Goal: Information Seeking & Learning: Find specific fact

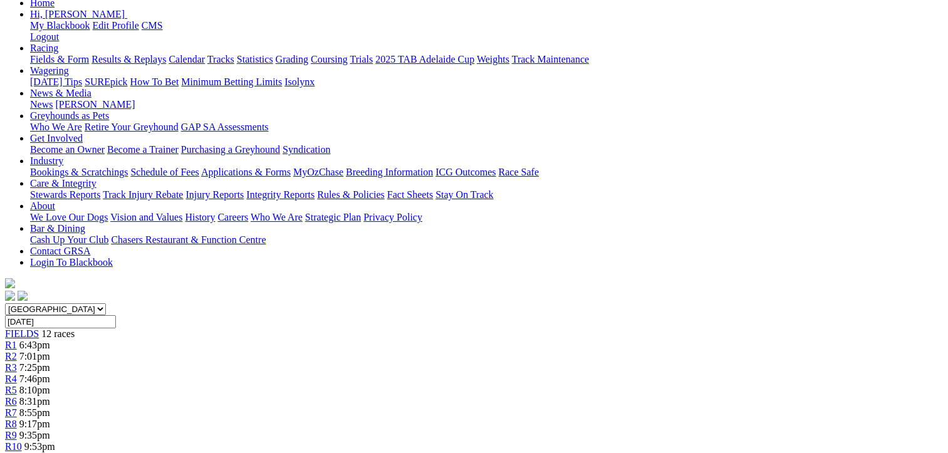
scroll to position [146, 0]
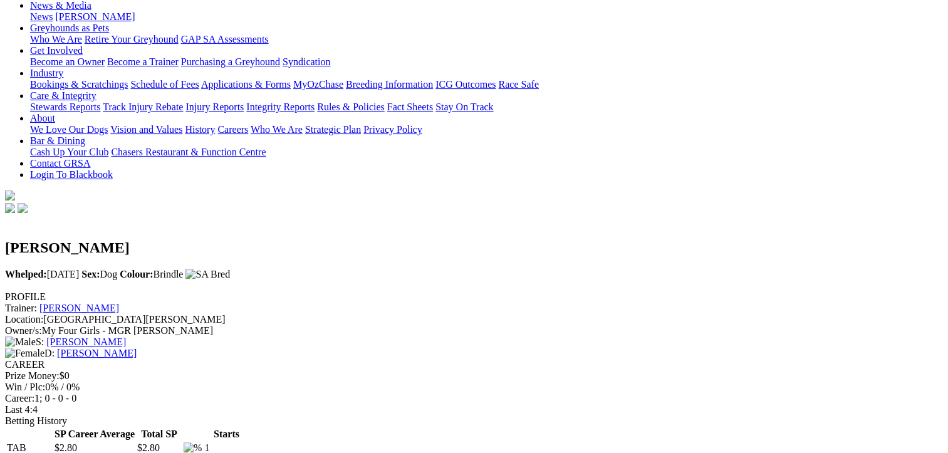
scroll to position [292, 0]
